Goal: Information Seeking & Learning: Learn about a topic

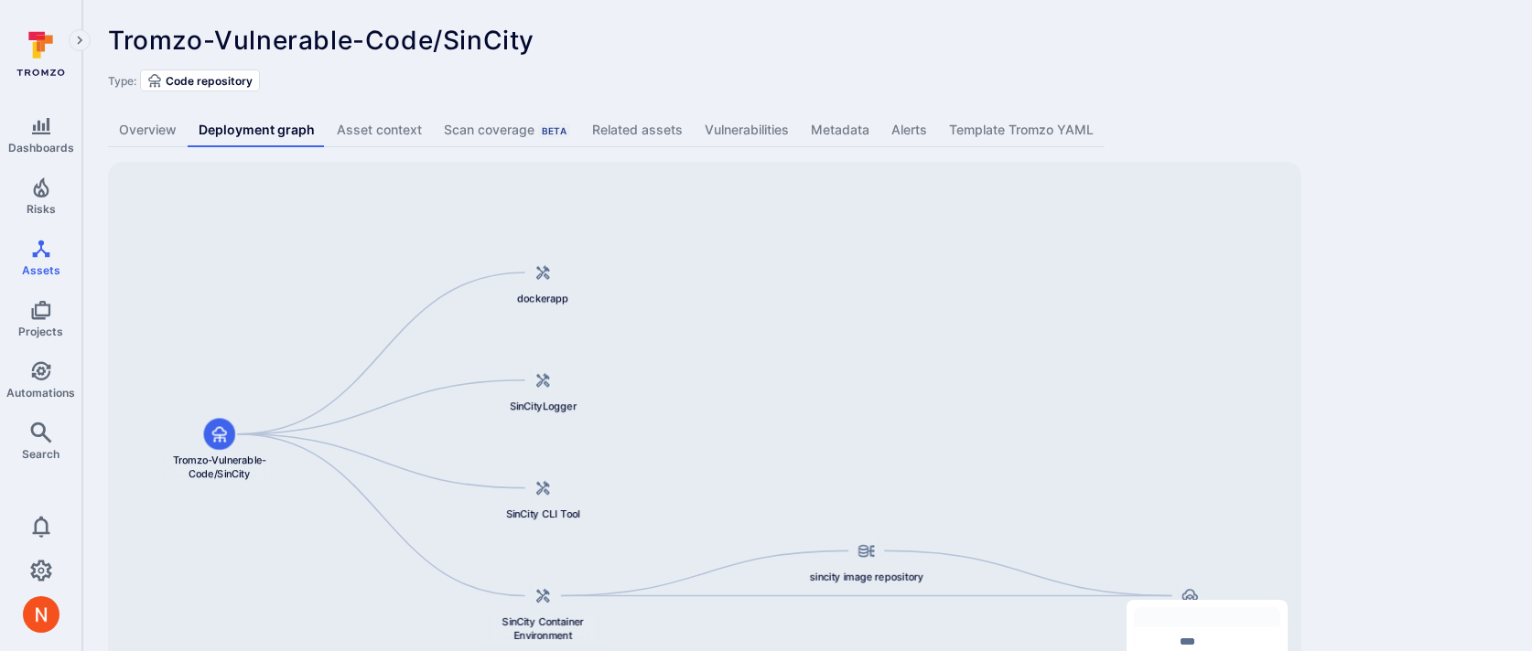
scroll to position [113, 0]
